Goal: Task Accomplishment & Management: Use online tool/utility

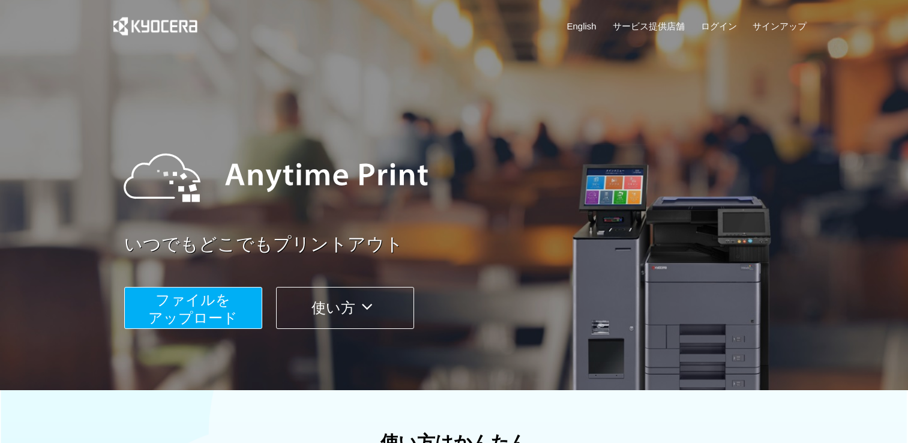
scroll to position [240, 0]
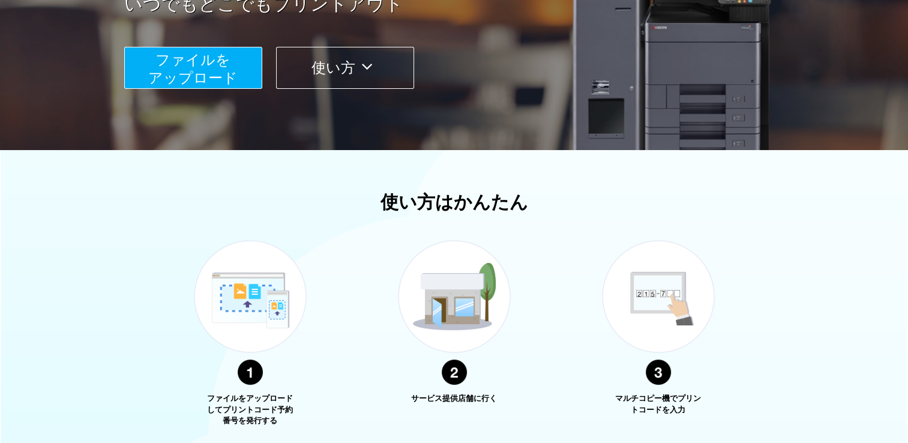
click at [172, 74] on span "ファイルを ​​アップロード" at bounding box center [192, 69] width 89 height 34
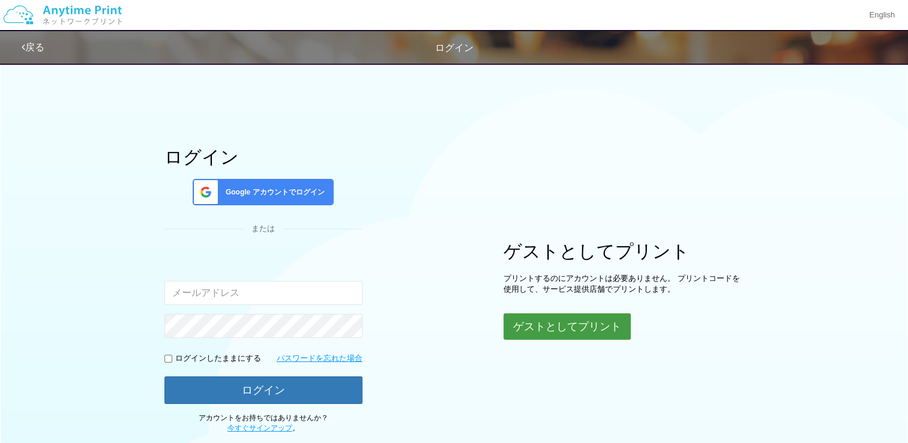
click at [576, 333] on button "ゲストとしてプリント" at bounding box center [566, 326] width 127 height 26
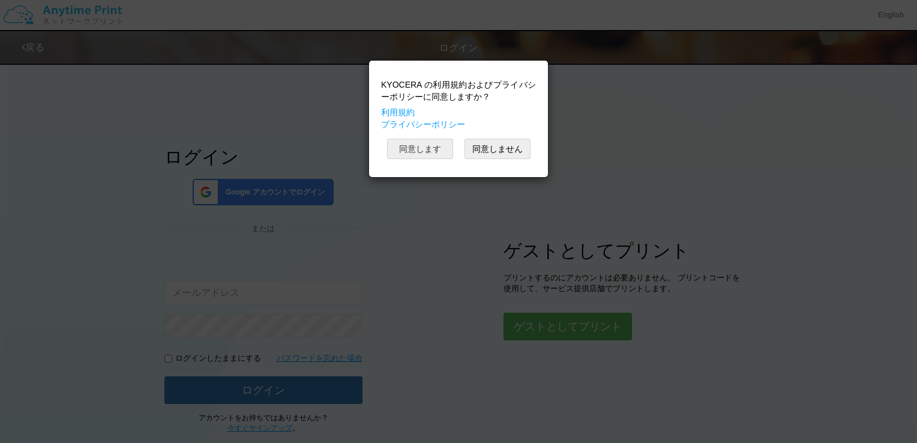
click at [415, 155] on button "同意します" at bounding box center [420, 149] width 66 height 20
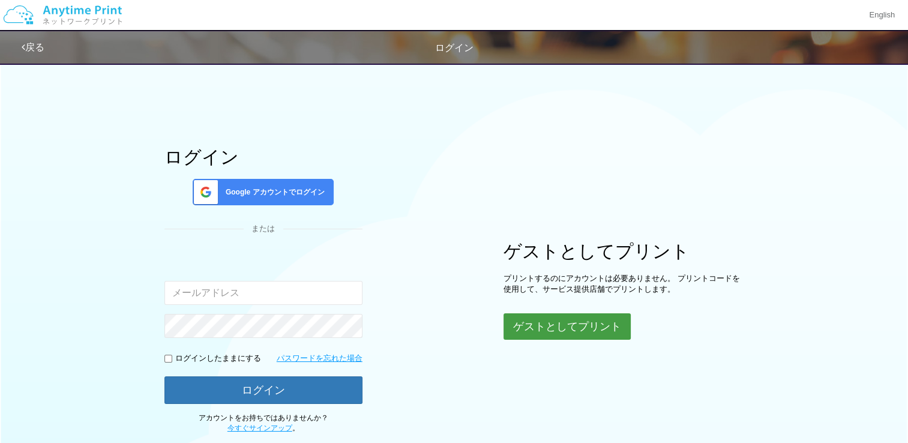
click at [532, 325] on button "ゲストとしてプリント" at bounding box center [566, 326] width 127 height 26
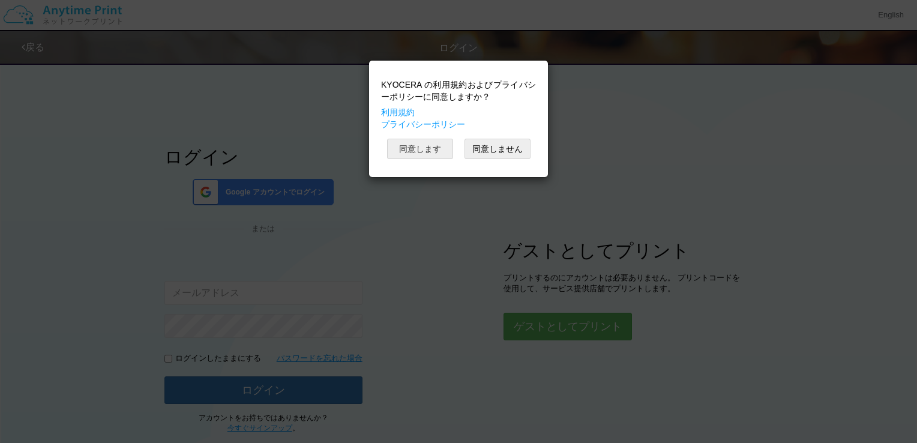
click at [419, 143] on button "同意します" at bounding box center [420, 149] width 66 height 20
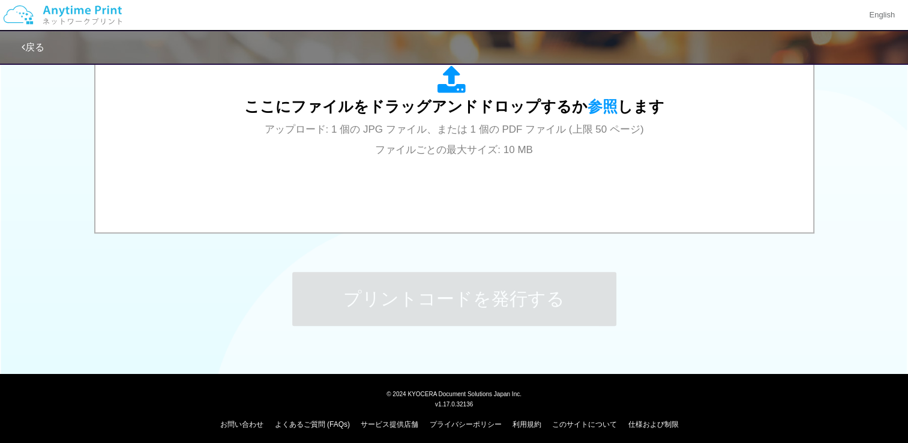
scroll to position [469, 0]
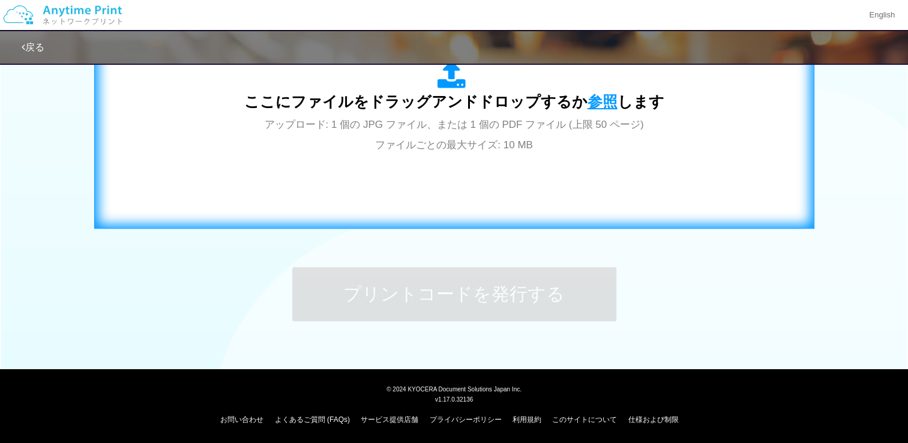
click at [608, 109] on span "参照" at bounding box center [602, 101] width 30 height 17
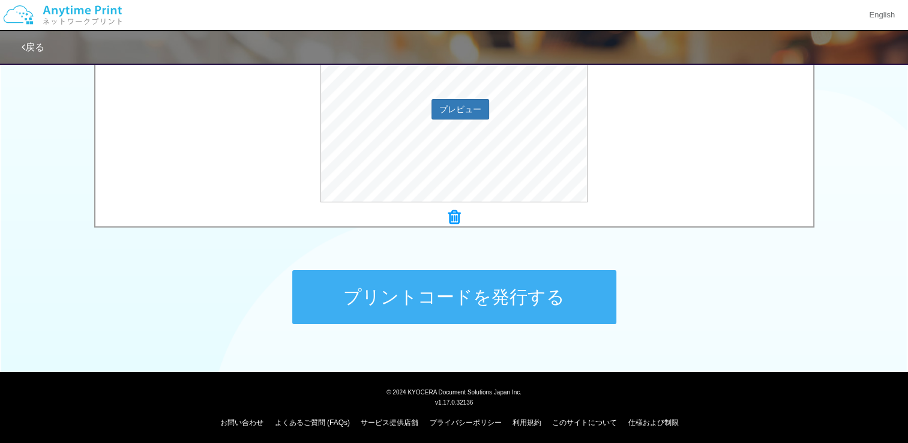
scroll to position [467, 0]
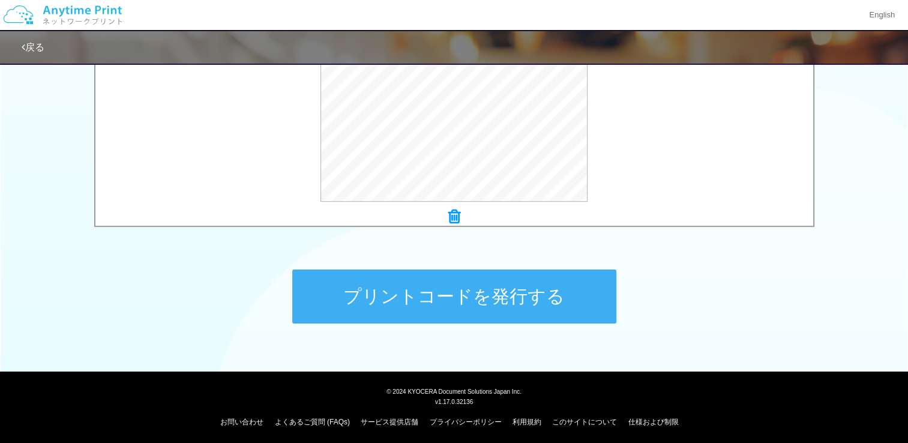
click at [449, 301] on button "プリントコードを発行する" at bounding box center [454, 296] width 324 height 54
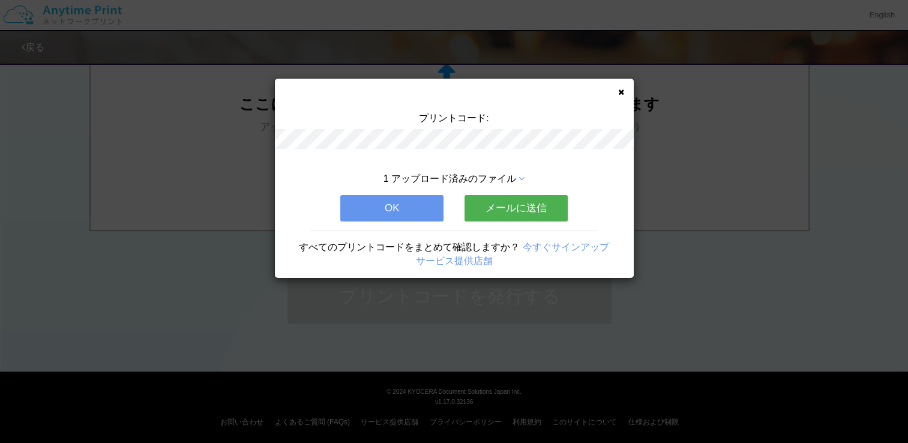
scroll to position [0, 0]
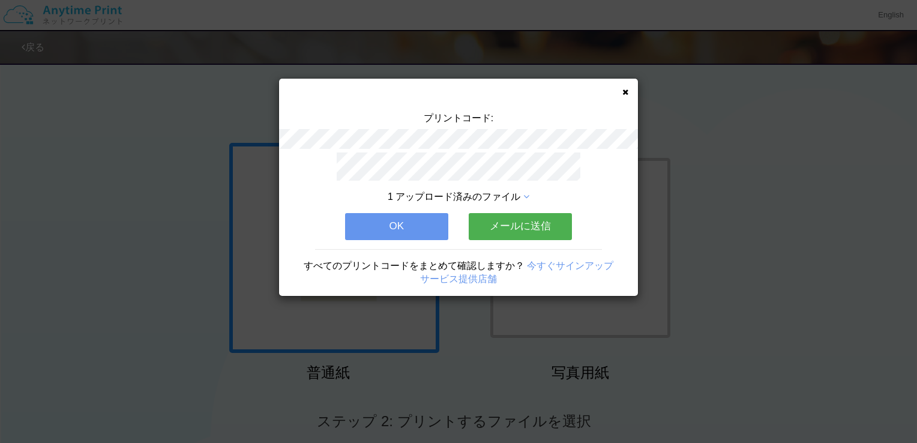
click at [627, 93] on icon at bounding box center [625, 92] width 6 height 8
